Goal: Information Seeking & Learning: Learn about a topic

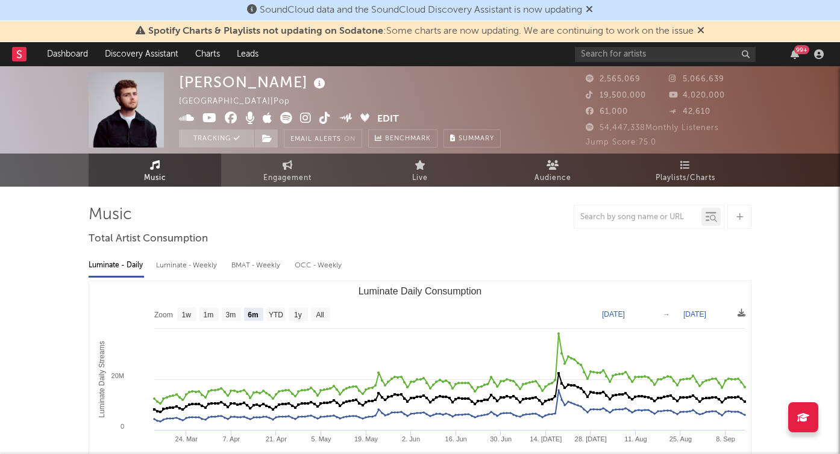
select select "6m"
click at [21, 52] on rect at bounding box center [19, 54] width 14 height 14
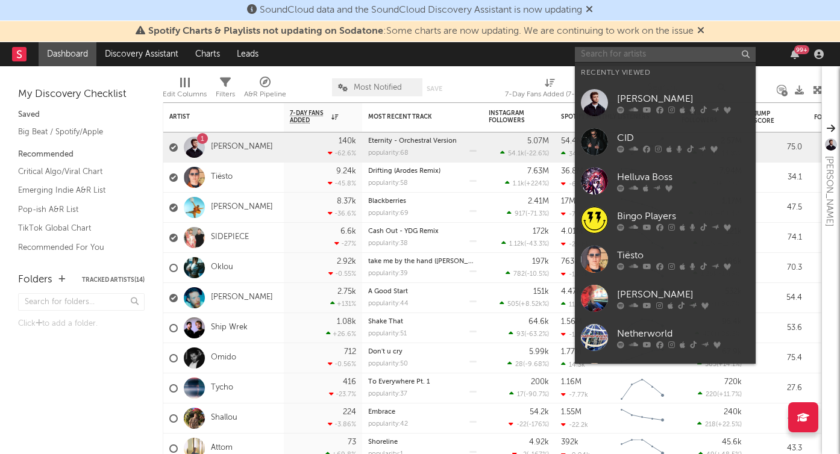
click at [649, 51] on input "text" at bounding box center [665, 54] width 181 height 15
type input "i"
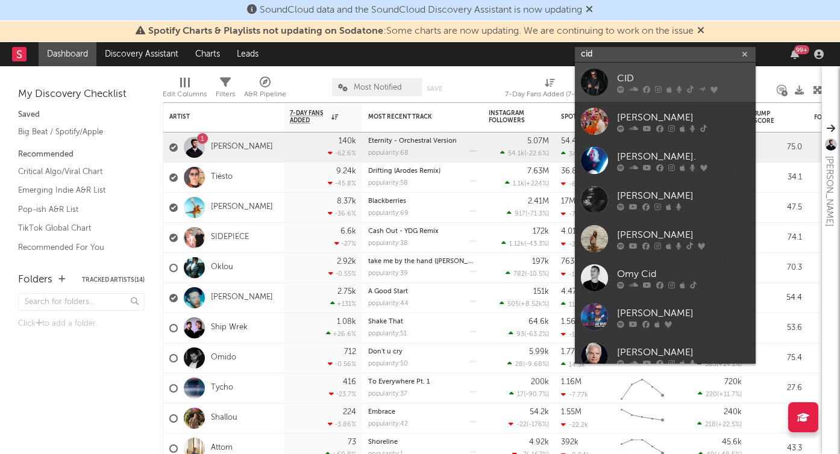
type input "cid"
click at [648, 77] on div "CID" at bounding box center [683, 78] width 133 height 14
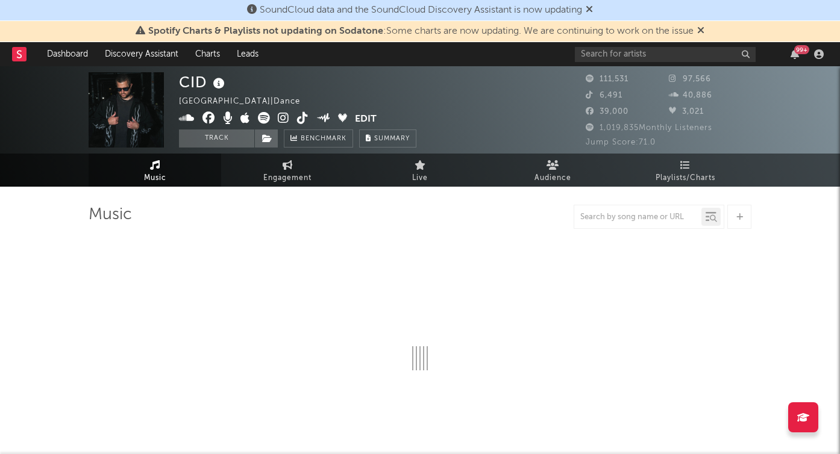
select select "6m"
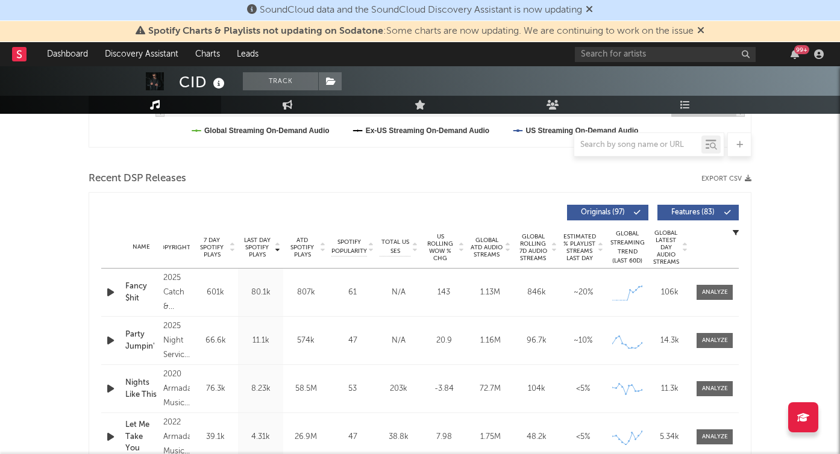
scroll to position [386, 0]
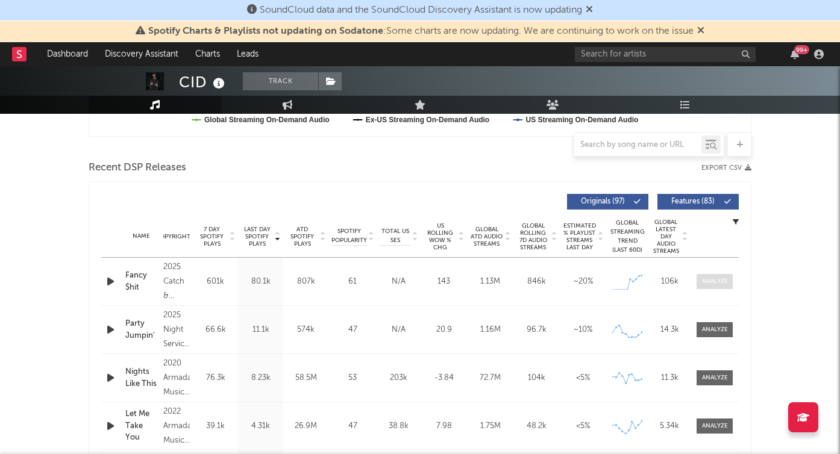
click at [715, 285] on div at bounding box center [715, 281] width 26 height 9
select select "1w"
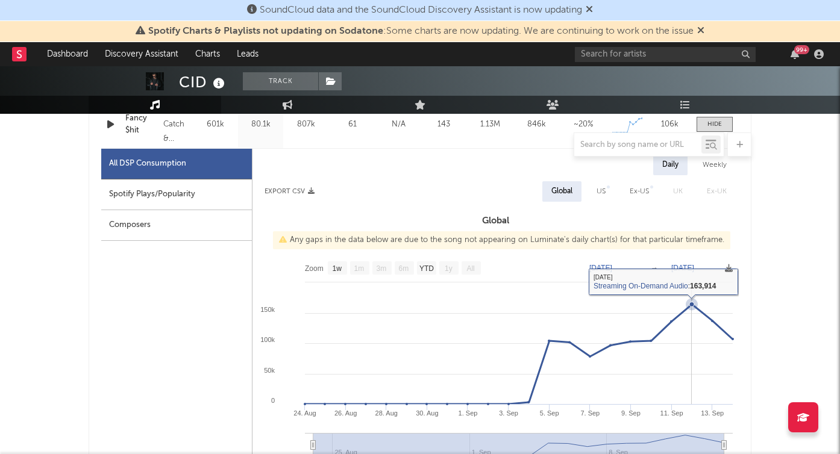
scroll to position [446, 0]
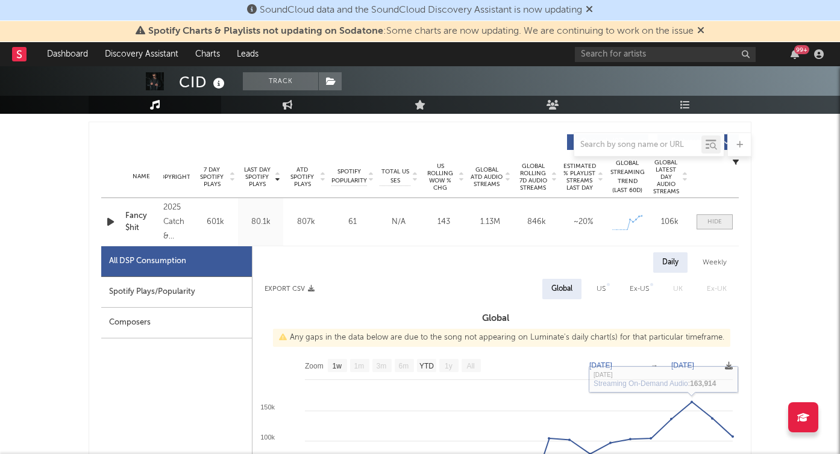
click at [717, 222] on div at bounding box center [715, 222] width 14 height 9
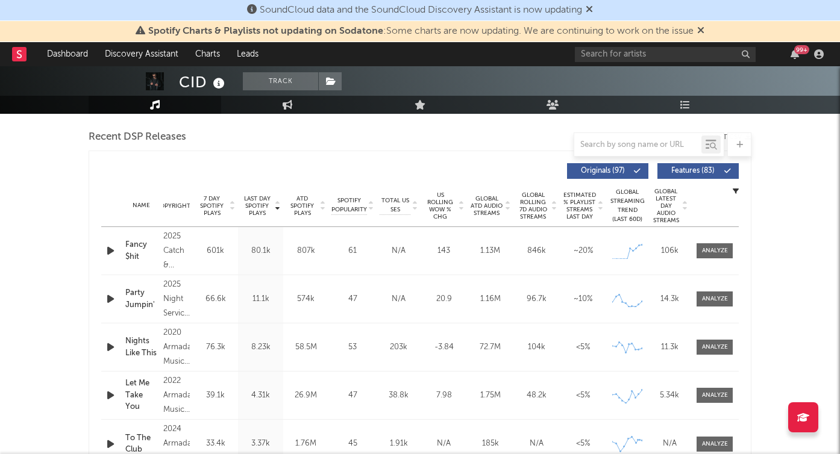
scroll to position [388, 0]
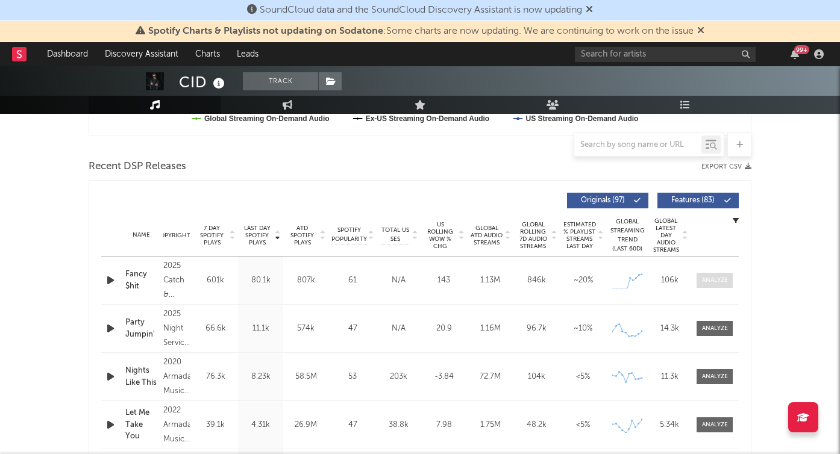
click at [706, 273] on span at bounding box center [715, 280] width 36 height 15
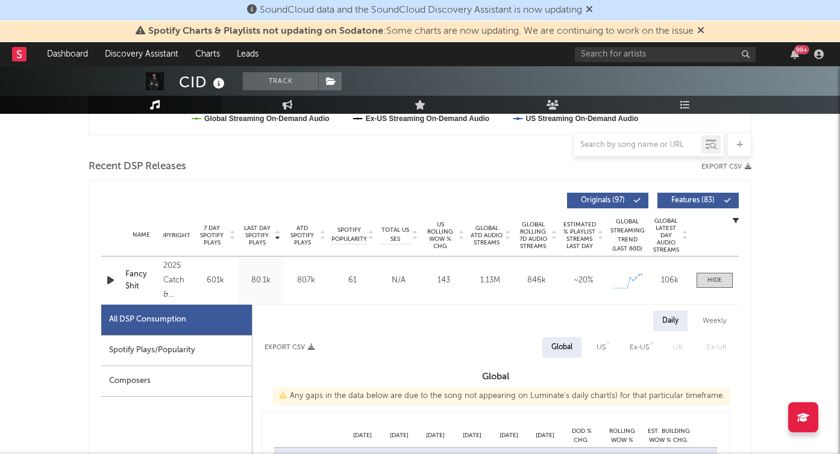
select select "1w"
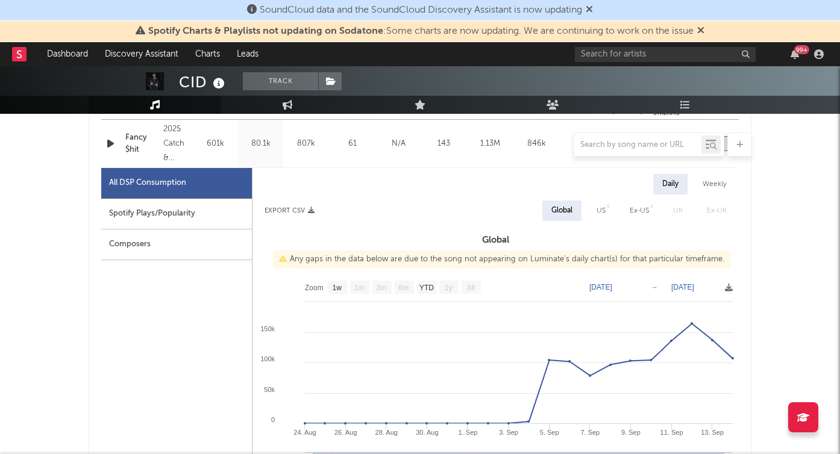
scroll to position [583, 0]
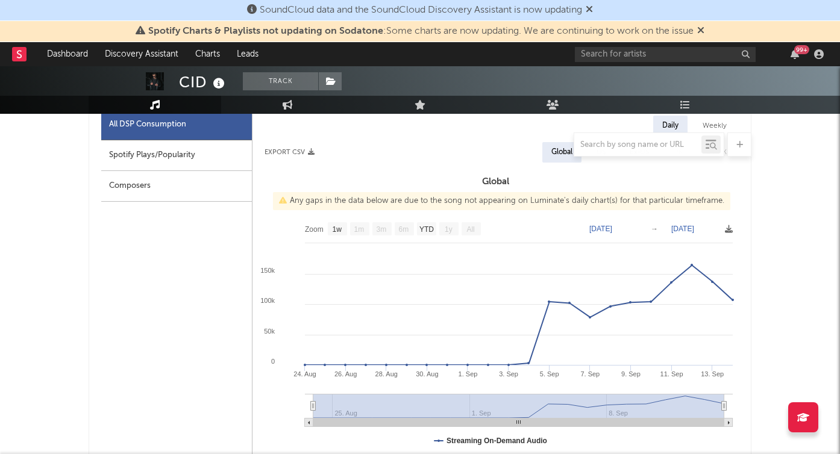
click at [198, 151] on div at bounding box center [420, 145] width 663 height 24
click at [173, 159] on div "Spotify Plays/Popularity" at bounding box center [176, 155] width 151 height 31
select select "1w"
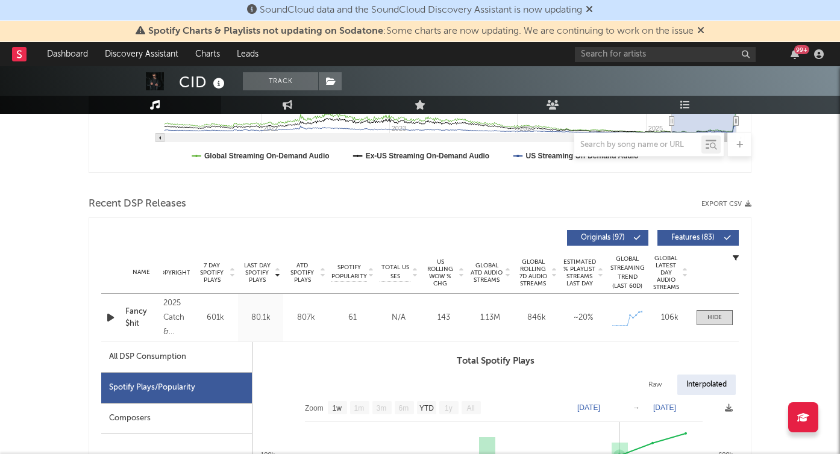
scroll to position [335, 0]
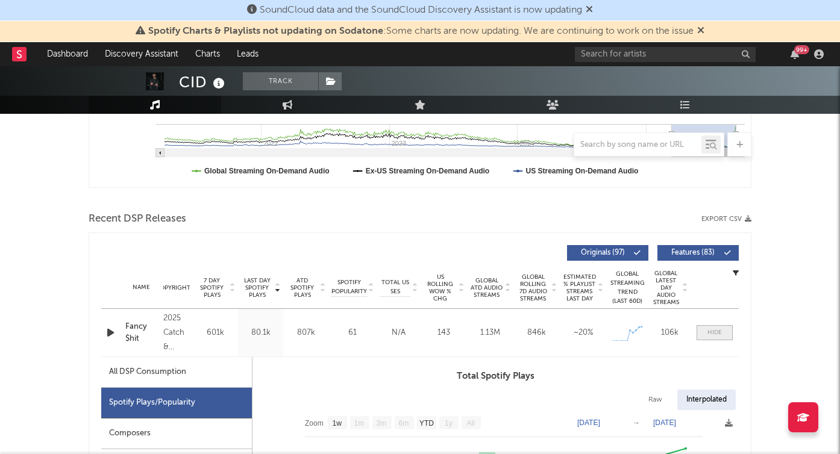
click at [709, 333] on div at bounding box center [715, 333] width 14 height 9
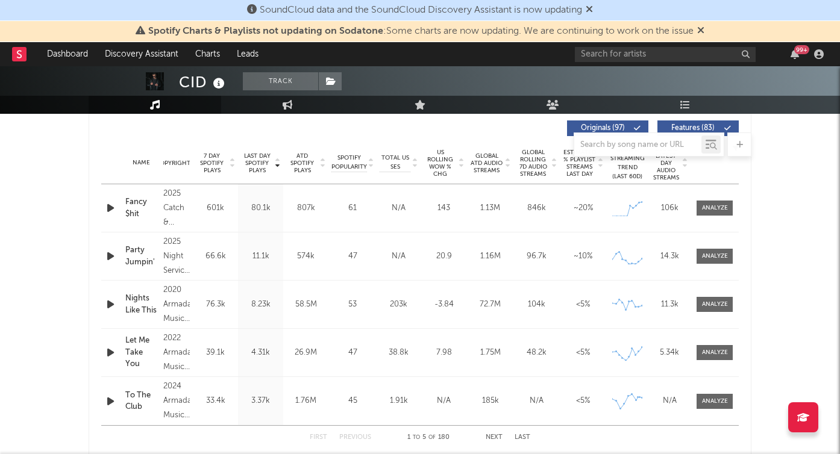
scroll to position [461, 0]
click at [711, 202] on span at bounding box center [715, 207] width 36 height 15
select select "1w"
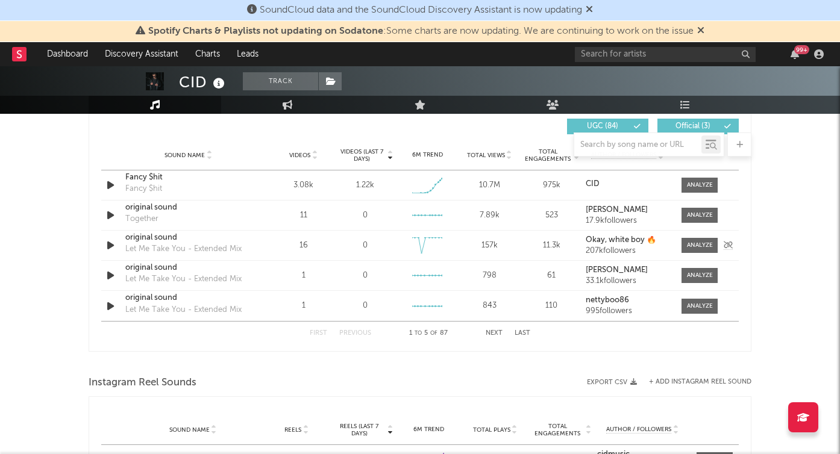
scroll to position [1427, 0]
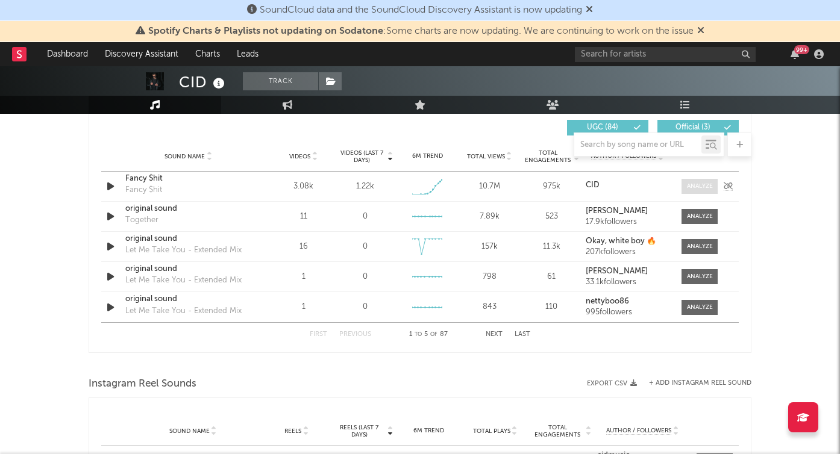
click at [697, 187] on div at bounding box center [700, 186] width 26 height 9
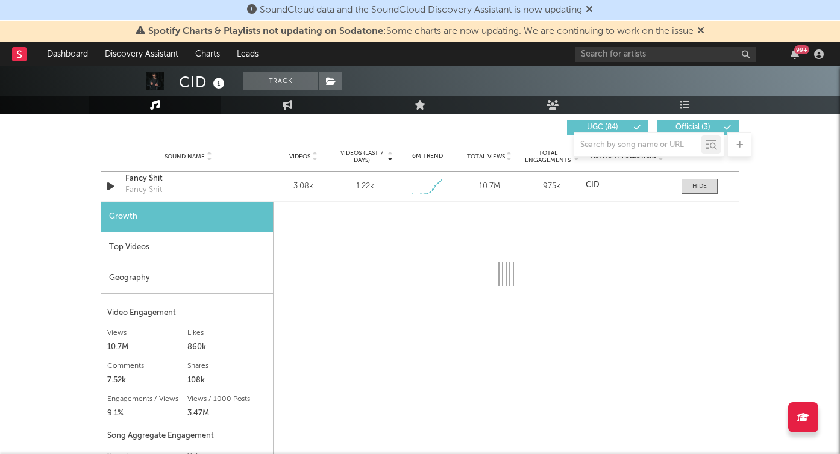
select select "1w"
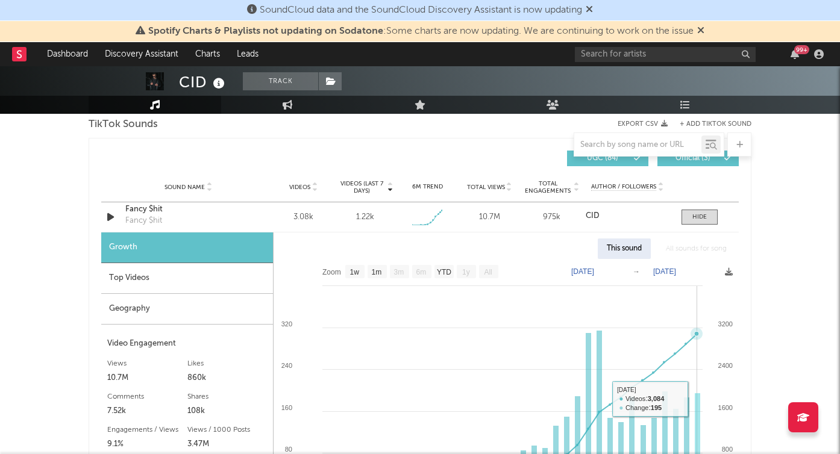
scroll to position [1380, 0]
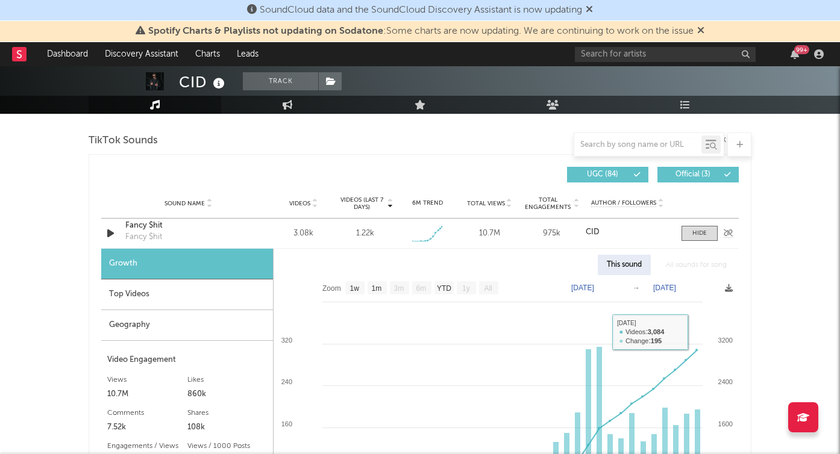
click at [699, 242] on div "Sound Name [PERSON_NAME] $hit Fancy $hit Videos 3.08k Videos (last 7 days) 1.22…" at bounding box center [420, 234] width 638 height 30
click at [687, 232] on span at bounding box center [700, 233] width 36 height 15
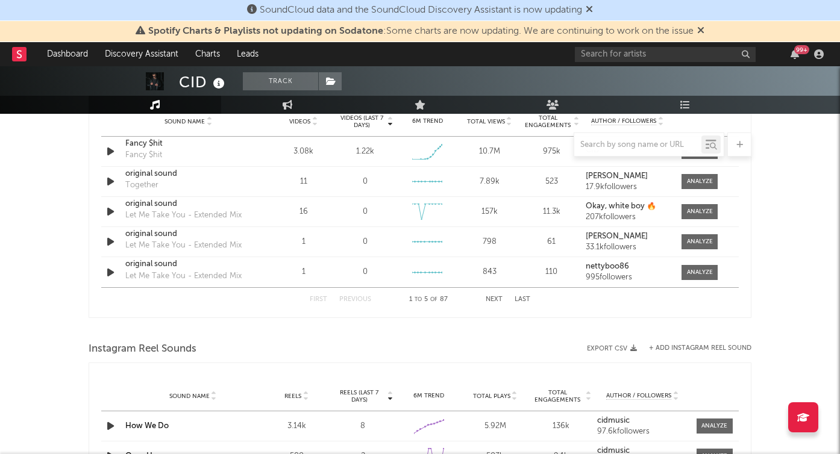
scroll to position [1410, 0]
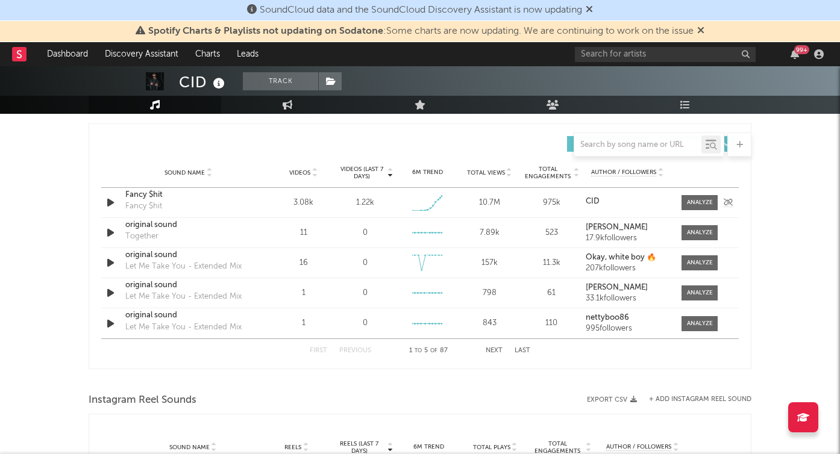
click at [687, 194] on div "Sound Name [PERSON_NAME] $hit Fancy $hit Videos 3.08k Videos (last 7 days) 1.22…" at bounding box center [420, 203] width 638 height 30
click at [690, 199] on div at bounding box center [700, 202] width 26 height 9
select select "1w"
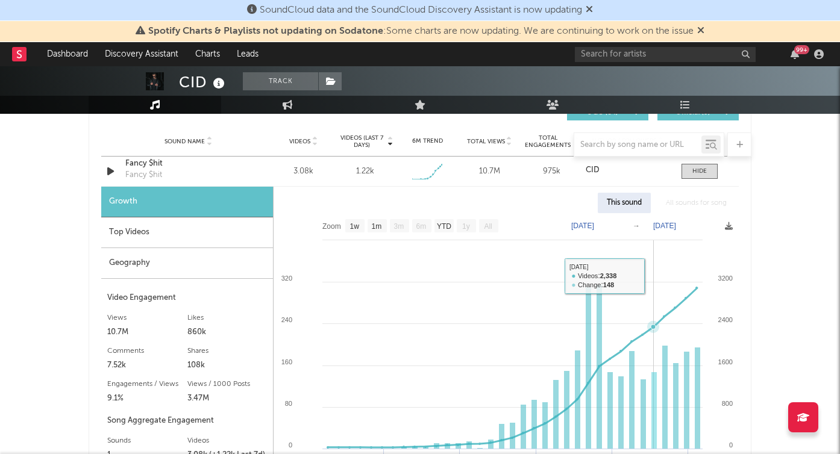
scroll to position [1444, 0]
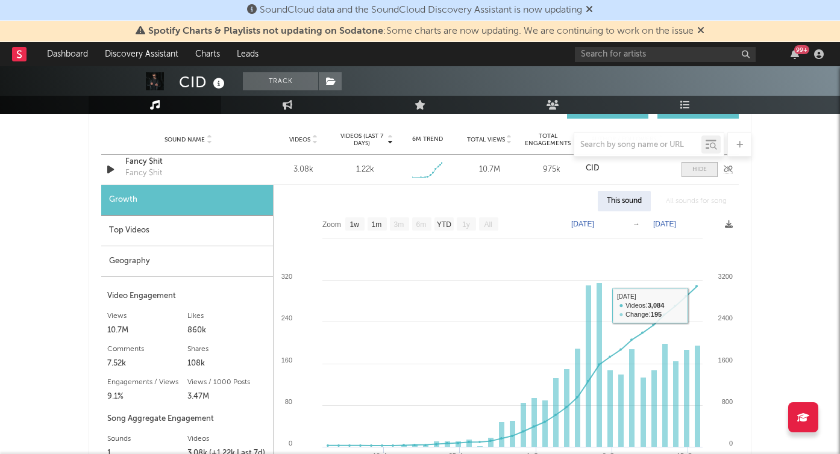
click at [697, 168] on div at bounding box center [700, 169] width 14 height 9
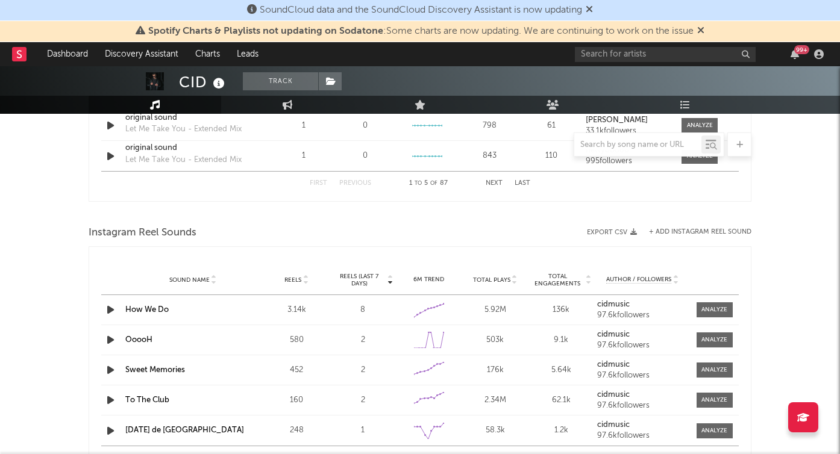
scroll to position [1580, 0]
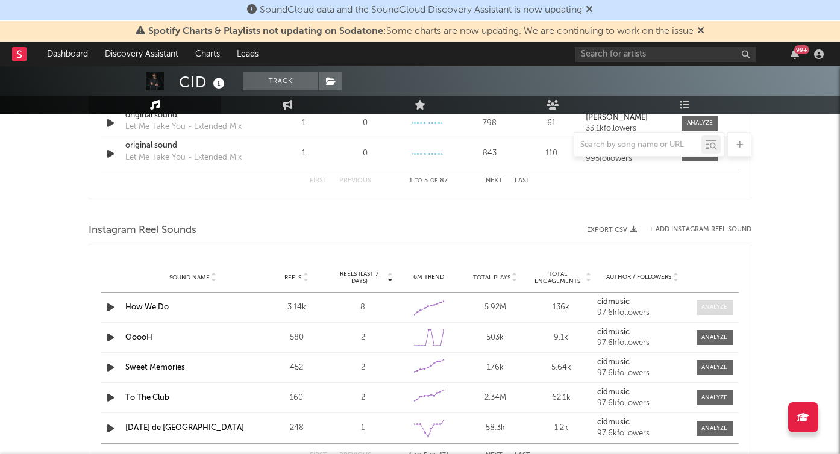
click at [715, 307] on div at bounding box center [715, 307] width 26 height 9
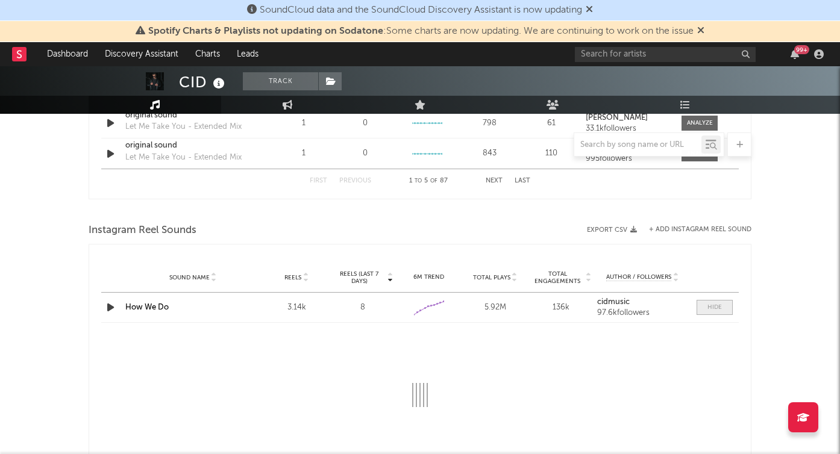
select select "6m"
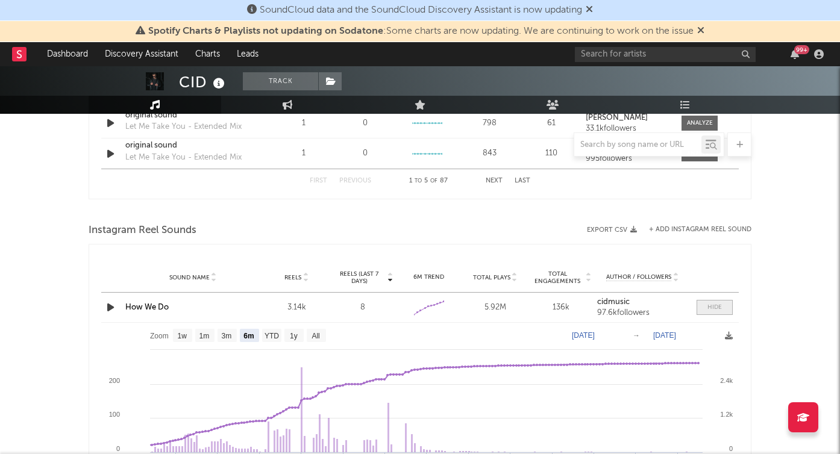
click at [715, 308] on div at bounding box center [715, 307] width 14 height 9
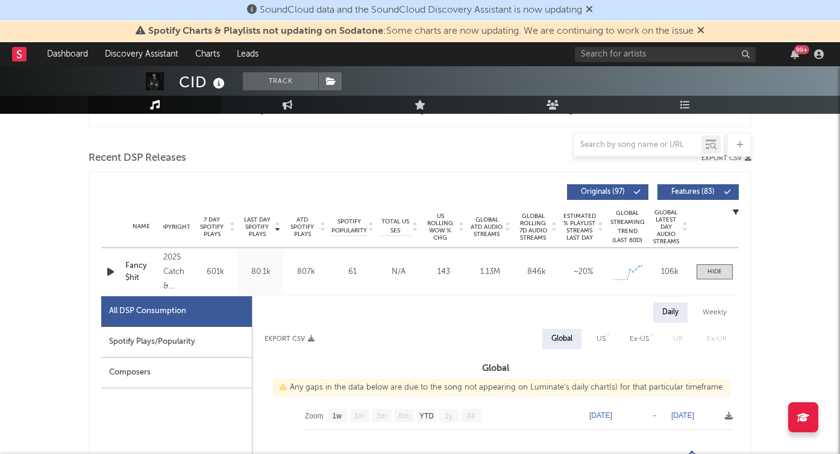
scroll to position [341, 0]
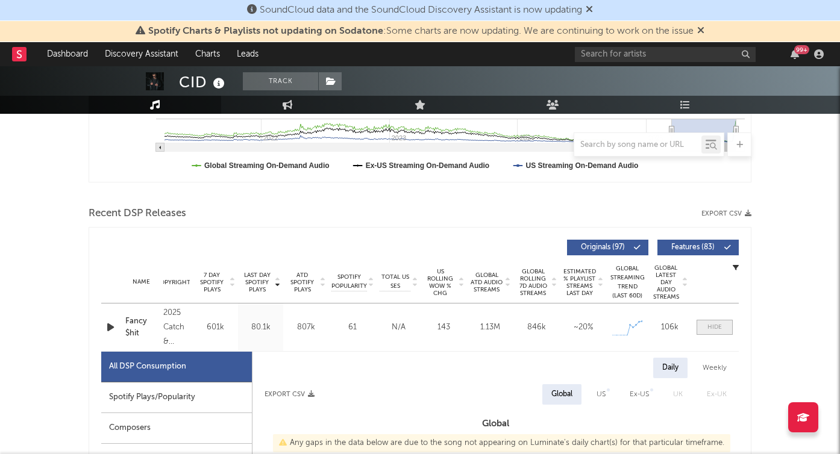
click at [714, 322] on span at bounding box center [715, 327] width 36 height 15
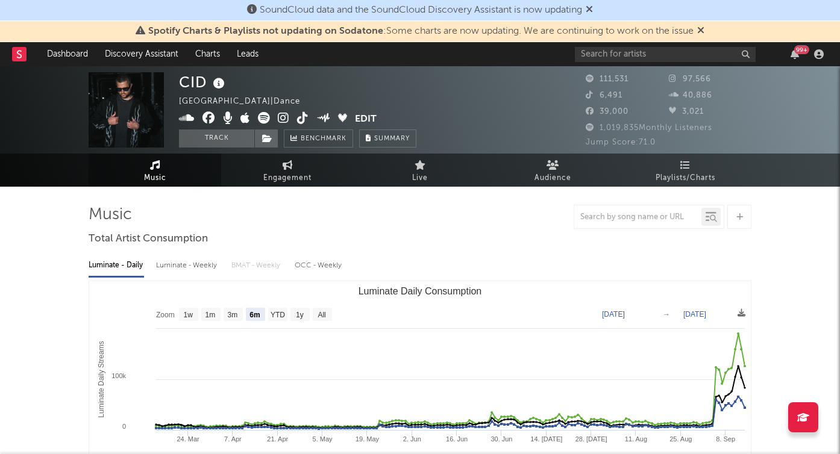
scroll to position [0, 0]
click at [701, 173] on span "Playlists/Charts" at bounding box center [686, 178] width 60 height 14
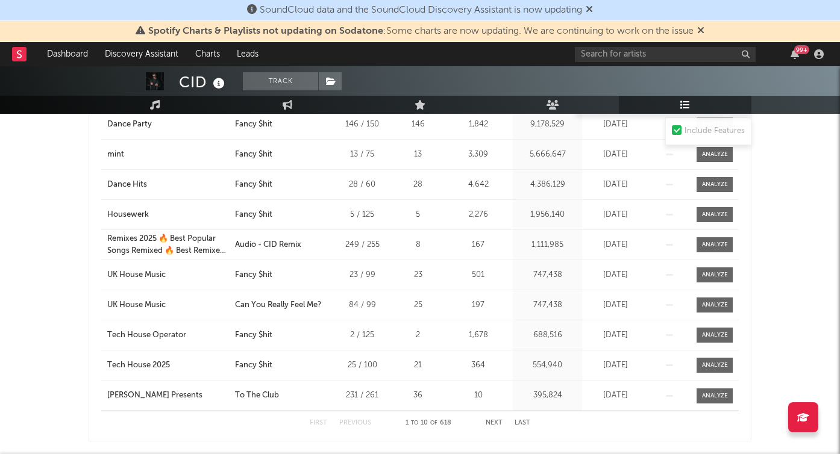
scroll to position [282, 0]
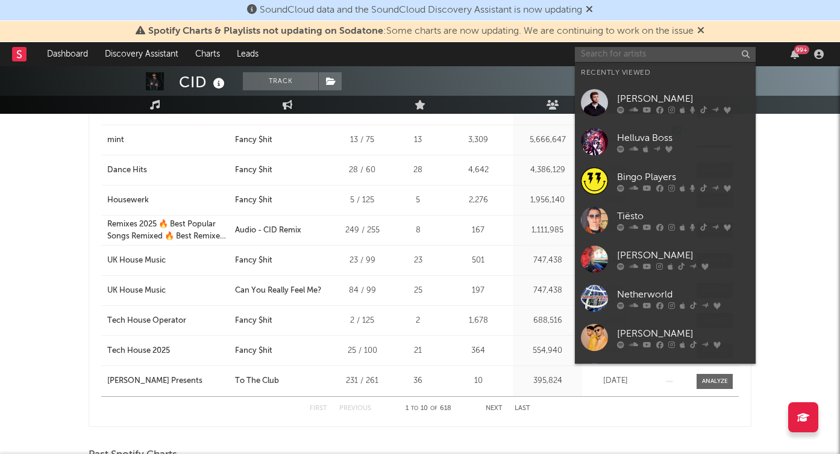
click at [601, 59] on input "text" at bounding box center [665, 54] width 181 height 15
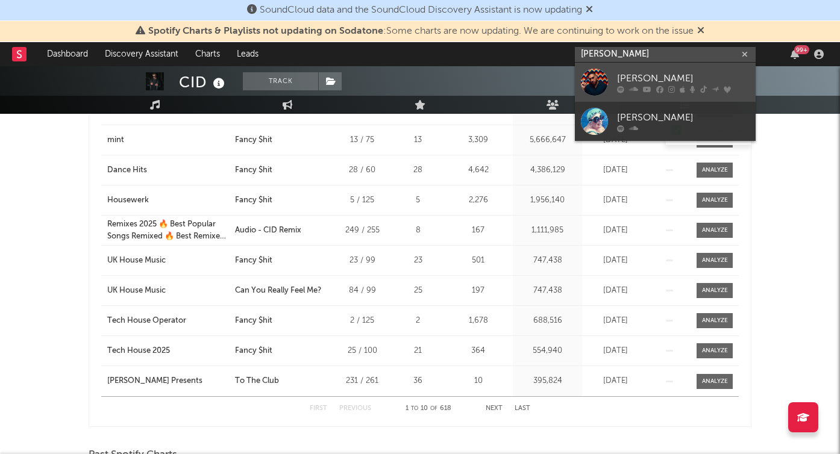
type input "[PERSON_NAME]"
click at [592, 82] on div at bounding box center [594, 82] width 27 height 27
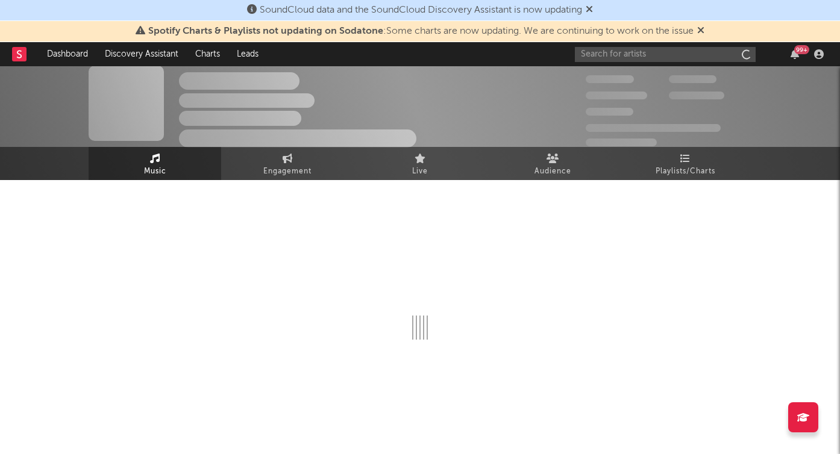
scroll to position [7, 0]
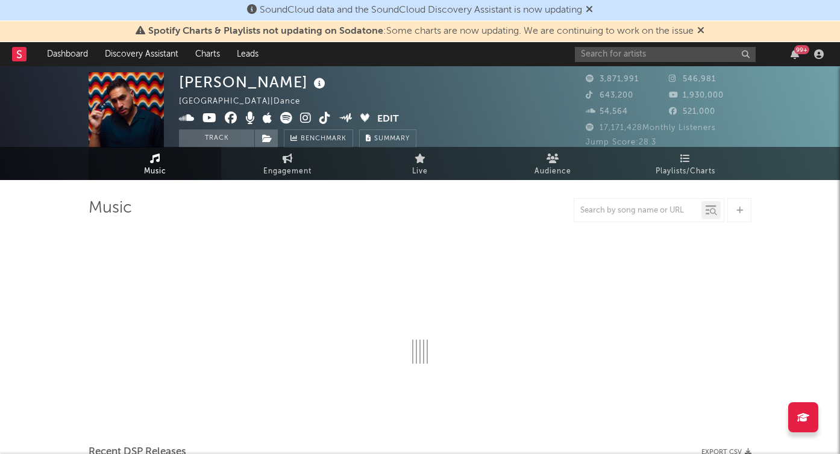
select select "6m"
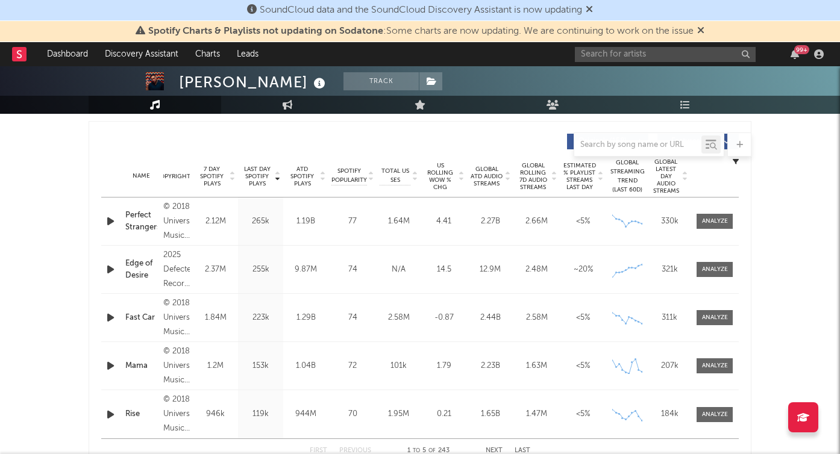
scroll to position [451, 0]
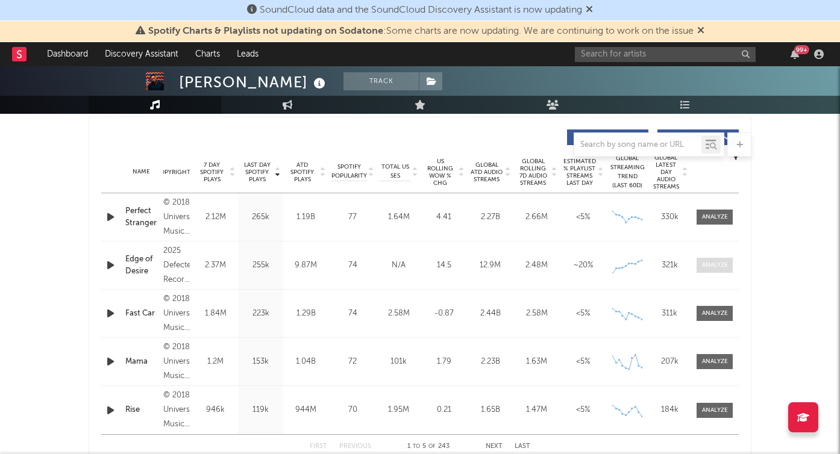
click at [706, 265] on div at bounding box center [715, 265] width 26 height 9
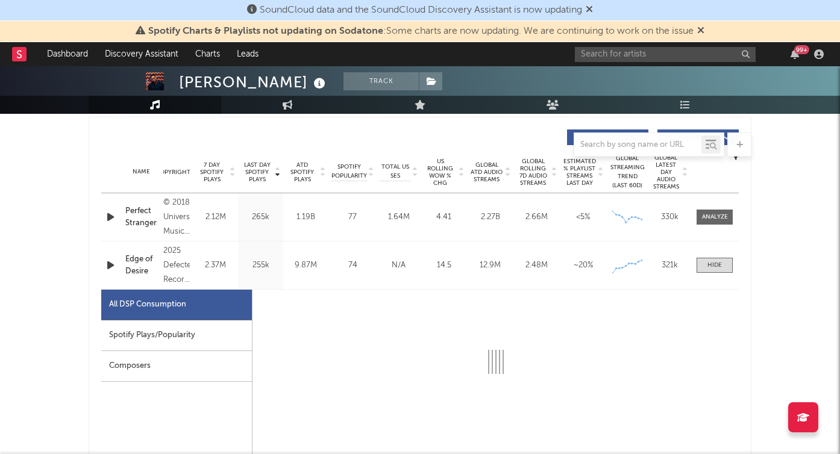
select select "1w"
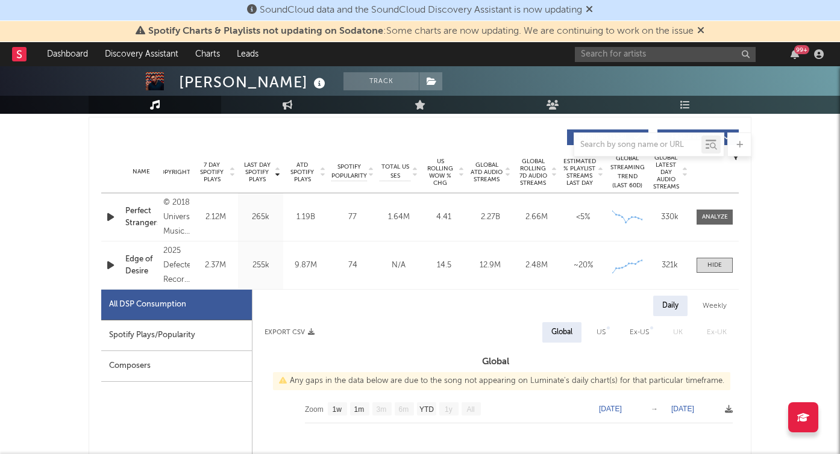
click at [165, 339] on div "Spotify Plays/Popularity" at bounding box center [176, 336] width 151 height 31
select select "1w"
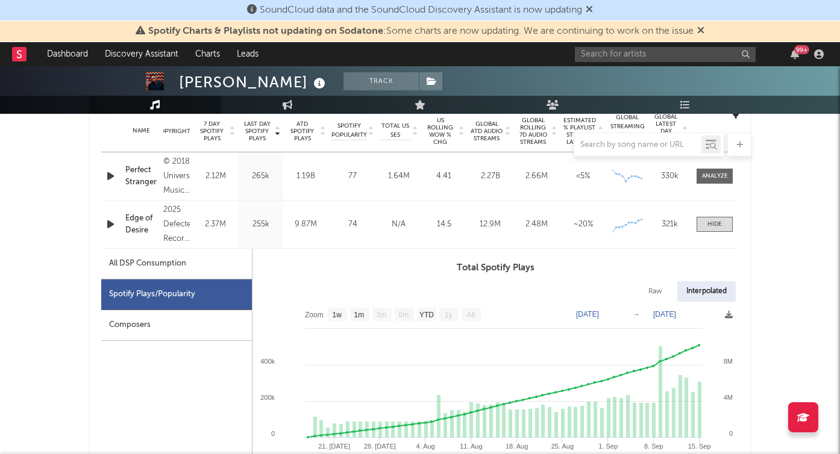
scroll to position [470, 0]
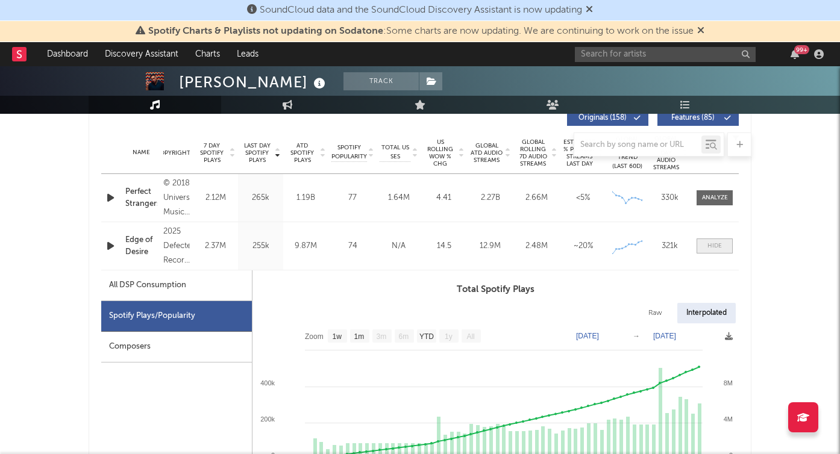
click at [707, 247] on span at bounding box center [715, 246] width 36 height 15
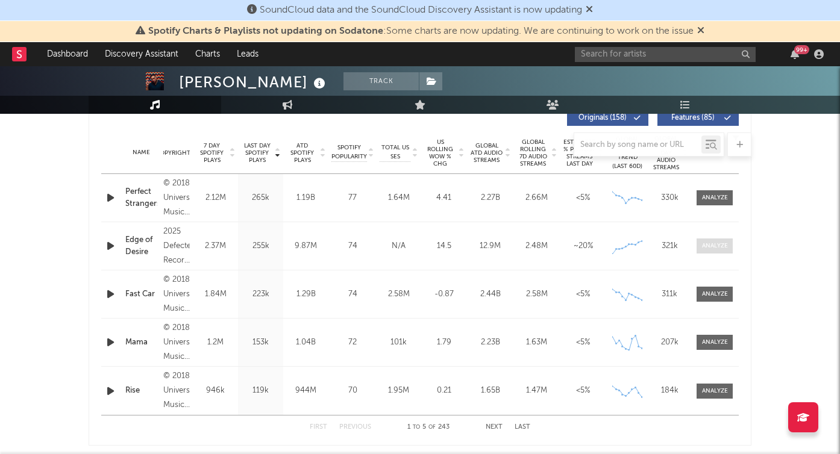
click at [711, 247] on div at bounding box center [715, 246] width 26 height 9
select select "1w"
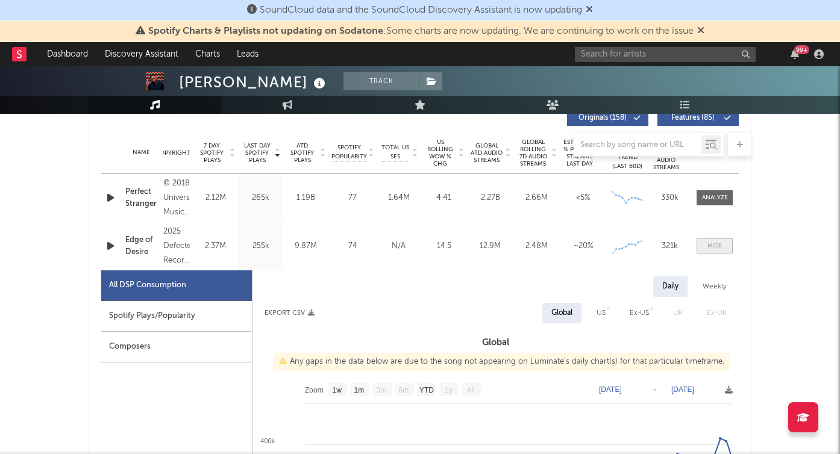
click at [711, 247] on div at bounding box center [715, 246] width 14 height 9
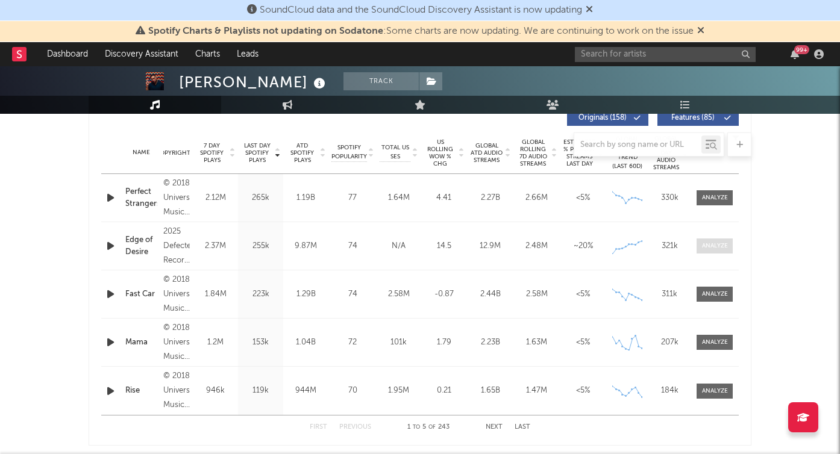
click at [728, 244] on div at bounding box center [715, 246] width 26 height 9
select select "1w"
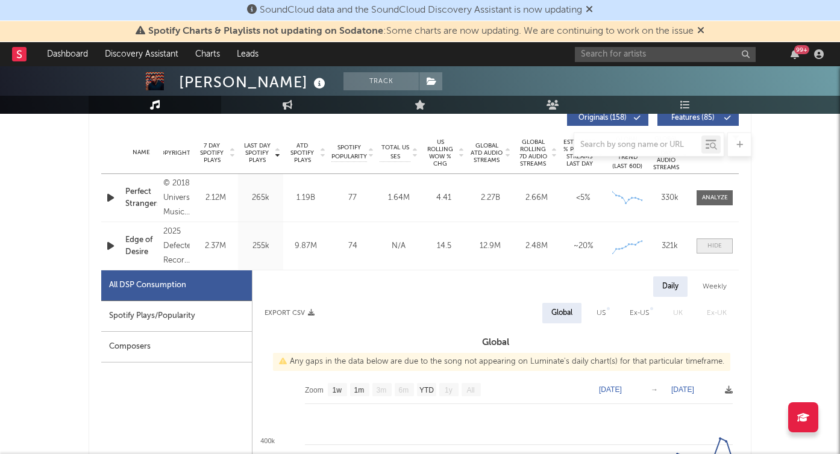
click at [723, 250] on span at bounding box center [715, 246] width 36 height 15
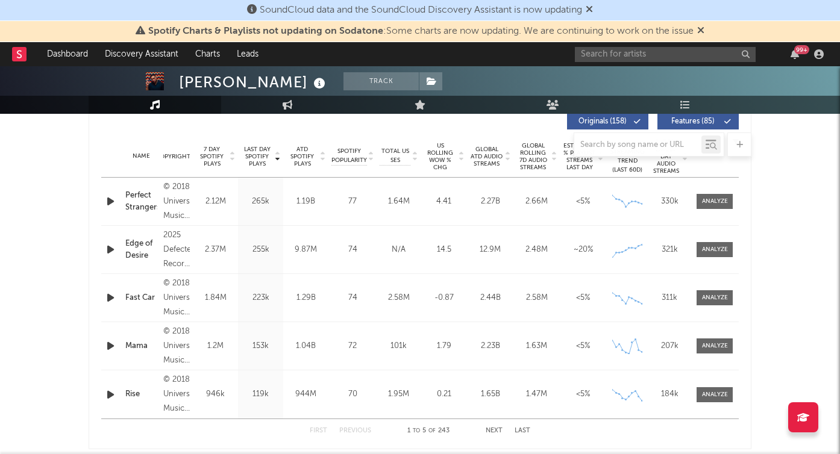
scroll to position [468, 0]
click at [716, 249] on div at bounding box center [715, 248] width 26 height 9
select select "1w"
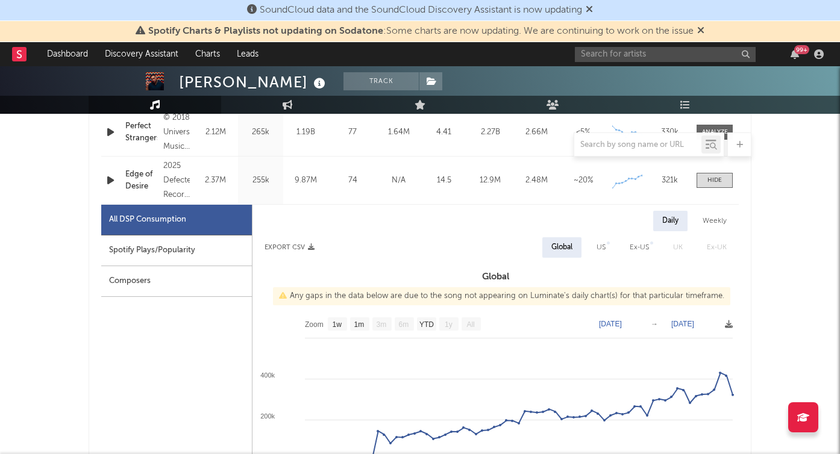
scroll to position [530, 0]
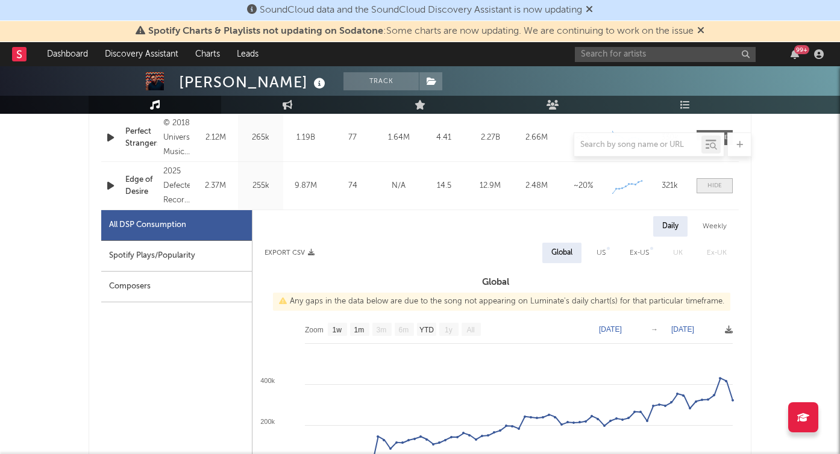
click at [712, 190] on div at bounding box center [715, 185] width 14 height 9
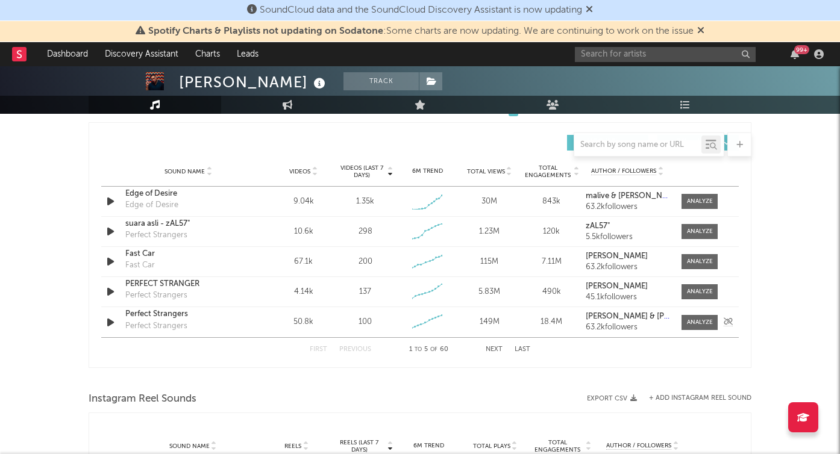
scroll to position [825, 0]
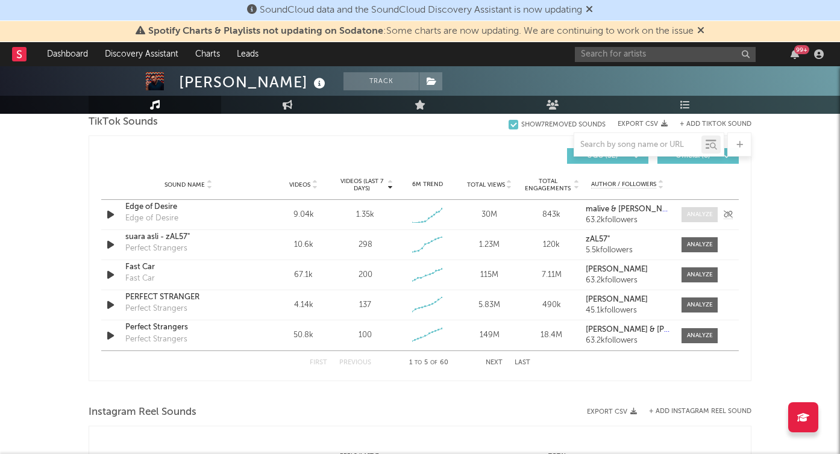
click at [696, 214] on div at bounding box center [700, 214] width 26 height 9
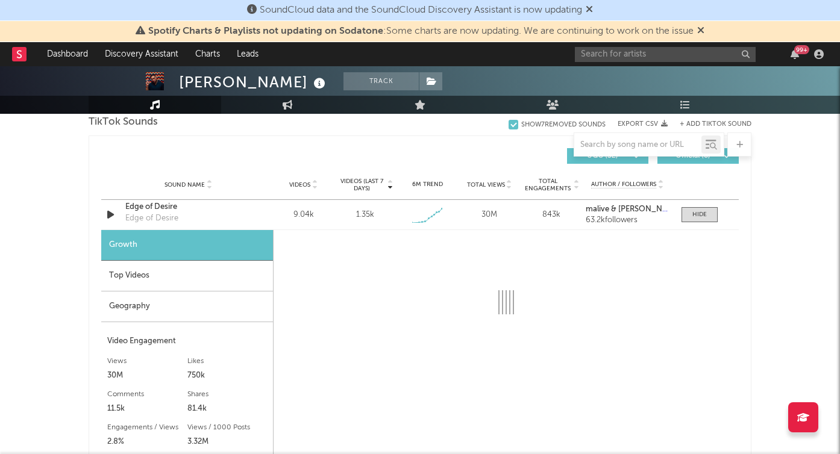
select select "1w"
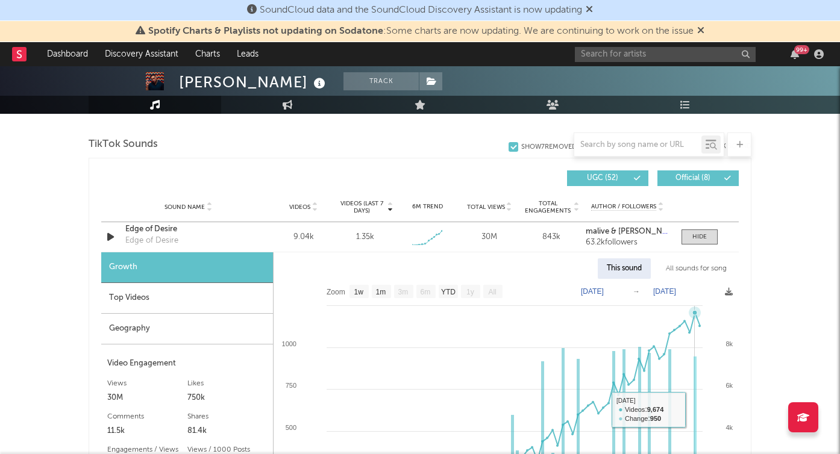
scroll to position [709, 0]
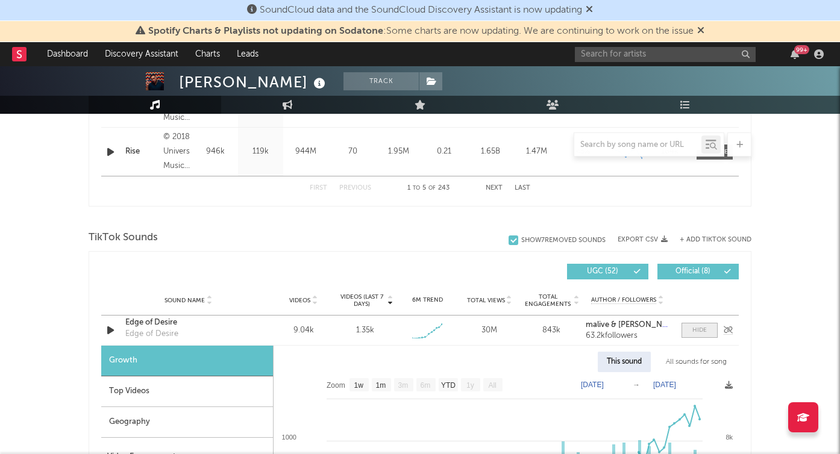
click at [701, 330] on div at bounding box center [700, 330] width 14 height 9
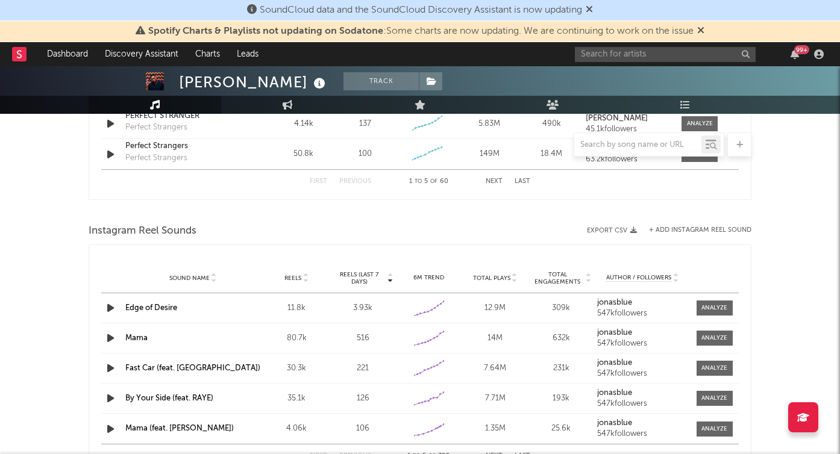
scroll to position [1026, 0]
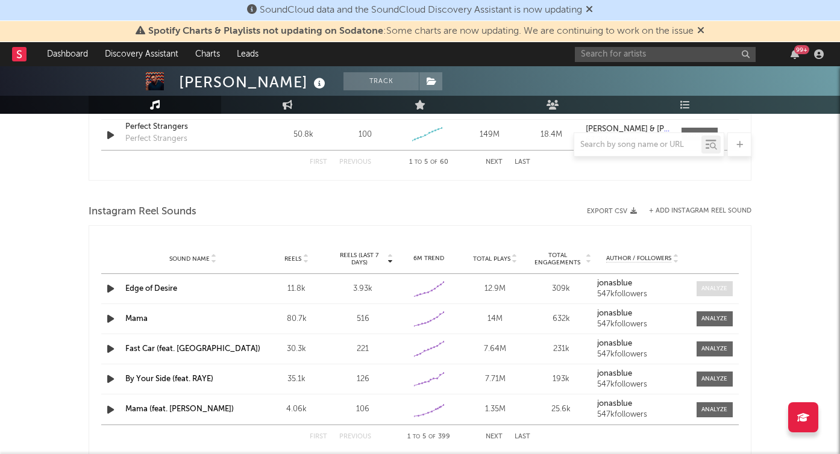
click at [700, 291] on span at bounding box center [715, 288] width 36 height 15
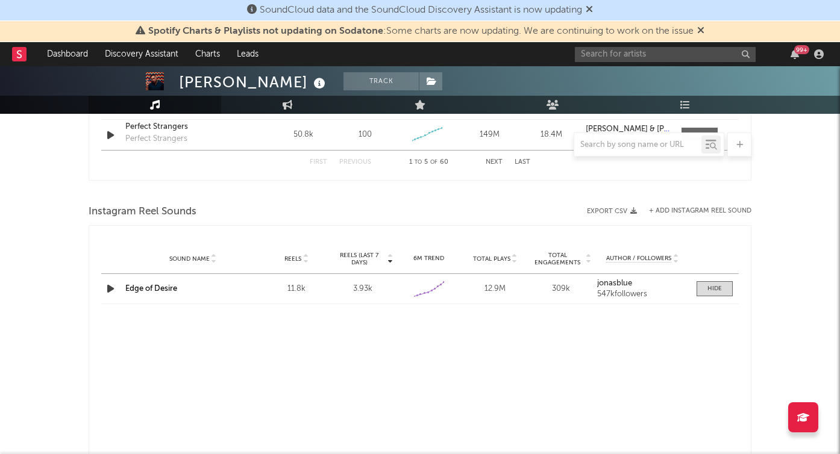
select select "1w"
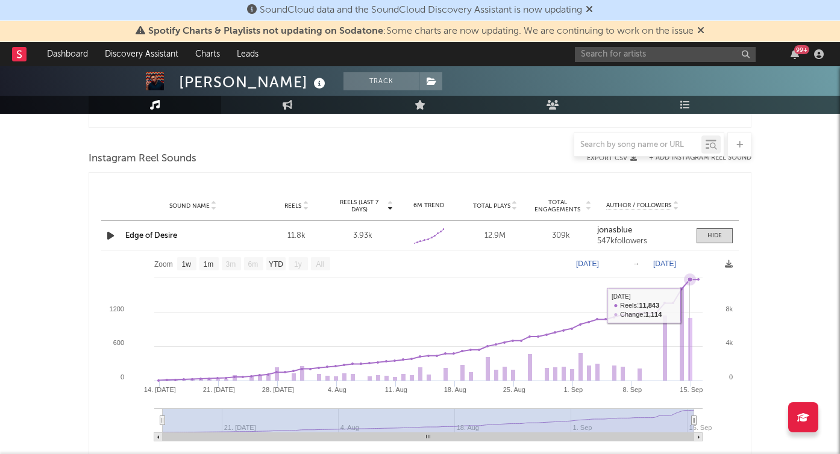
scroll to position [1080, 0]
click at [718, 233] on div at bounding box center [715, 235] width 14 height 9
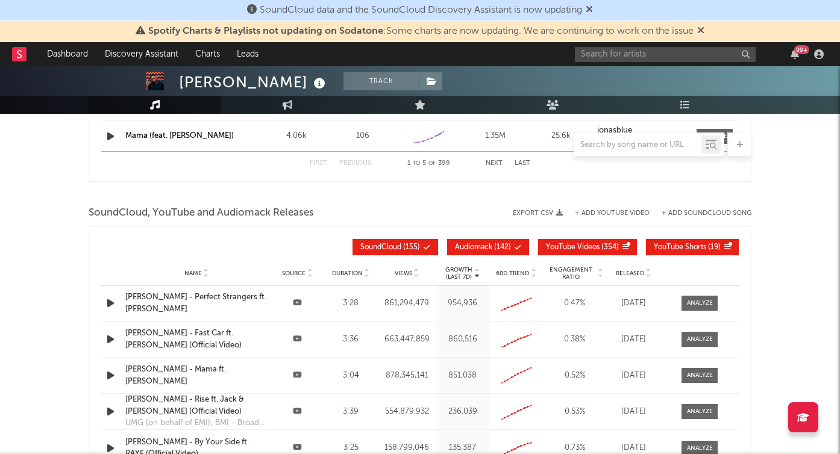
scroll to position [1343, 0]
